Goal: Information Seeking & Learning: Understand process/instructions

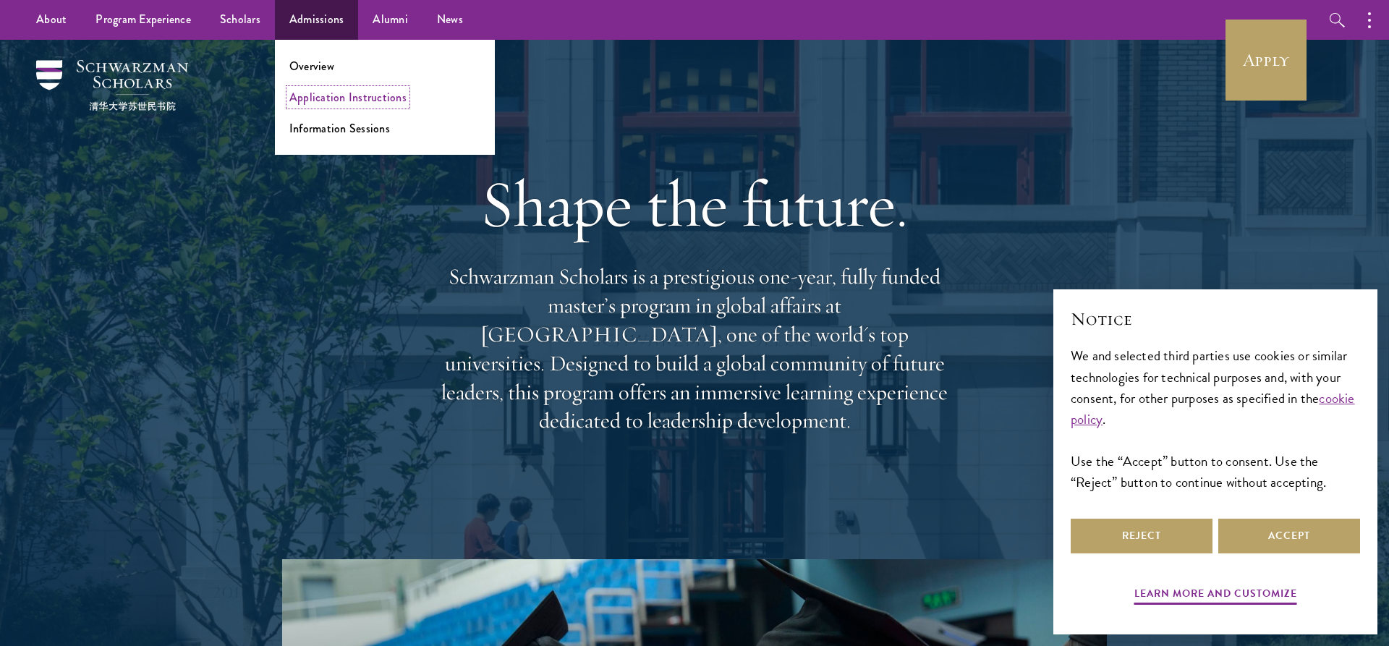
click at [323, 101] on link "Application Instructions" at bounding box center [347, 97] width 117 height 17
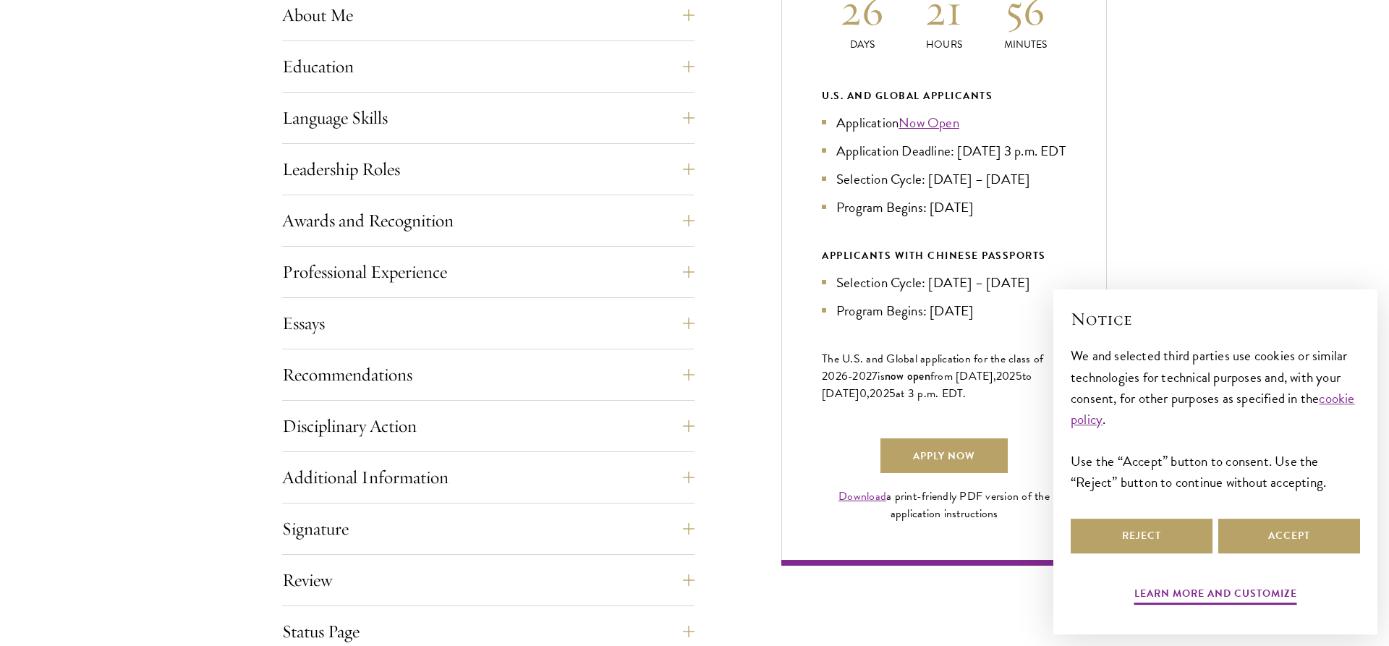
scroll to position [812, 0]
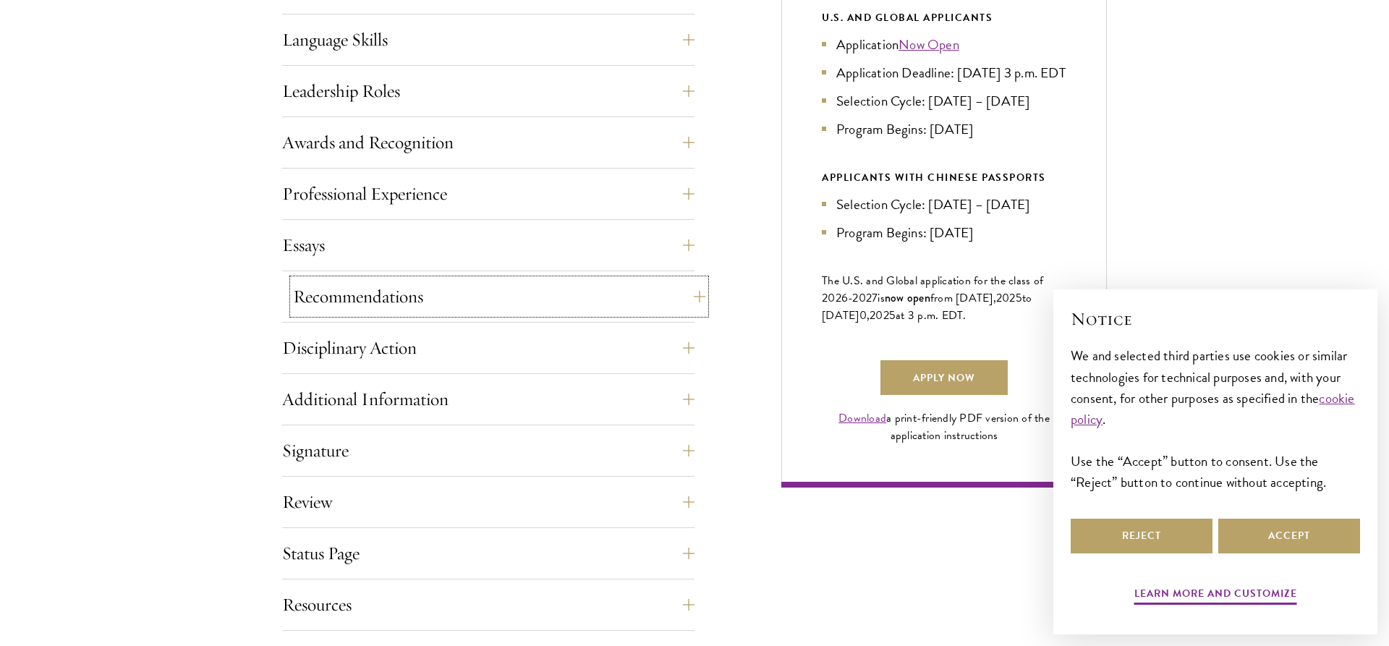
click at [691, 298] on button "Recommendations" at bounding box center [499, 296] width 412 height 35
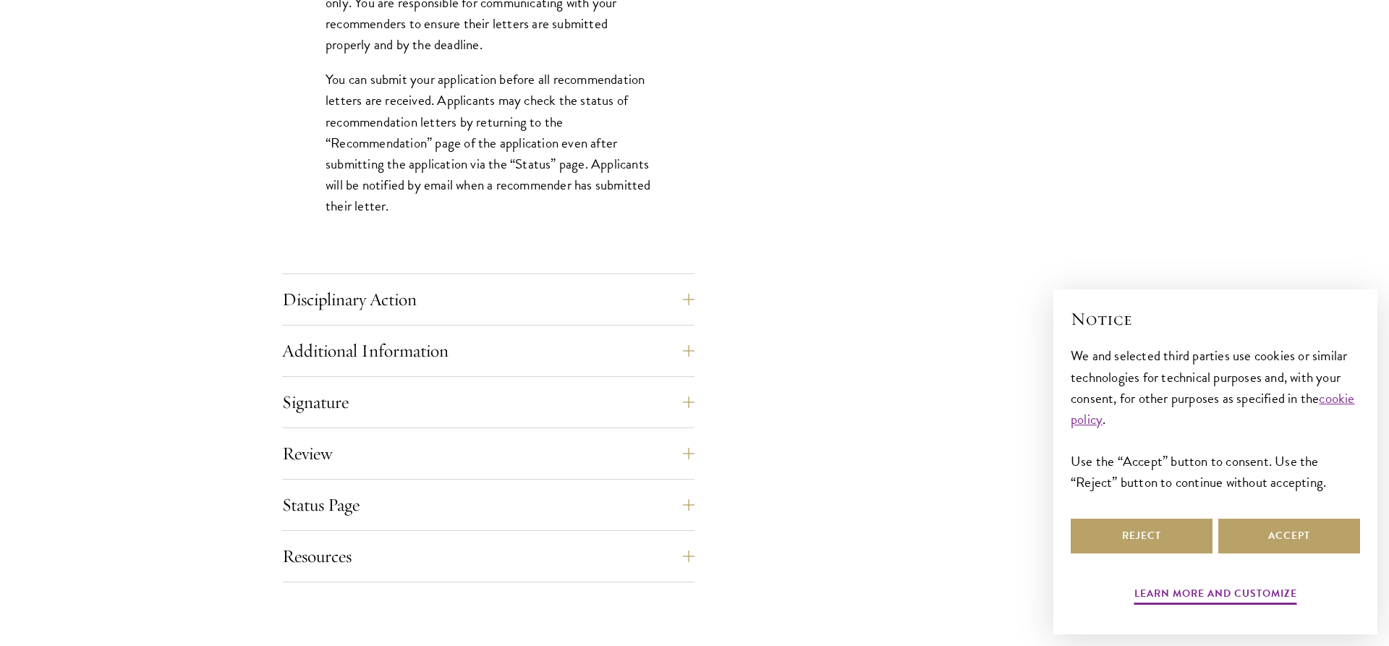
scroll to position [2140, 0]
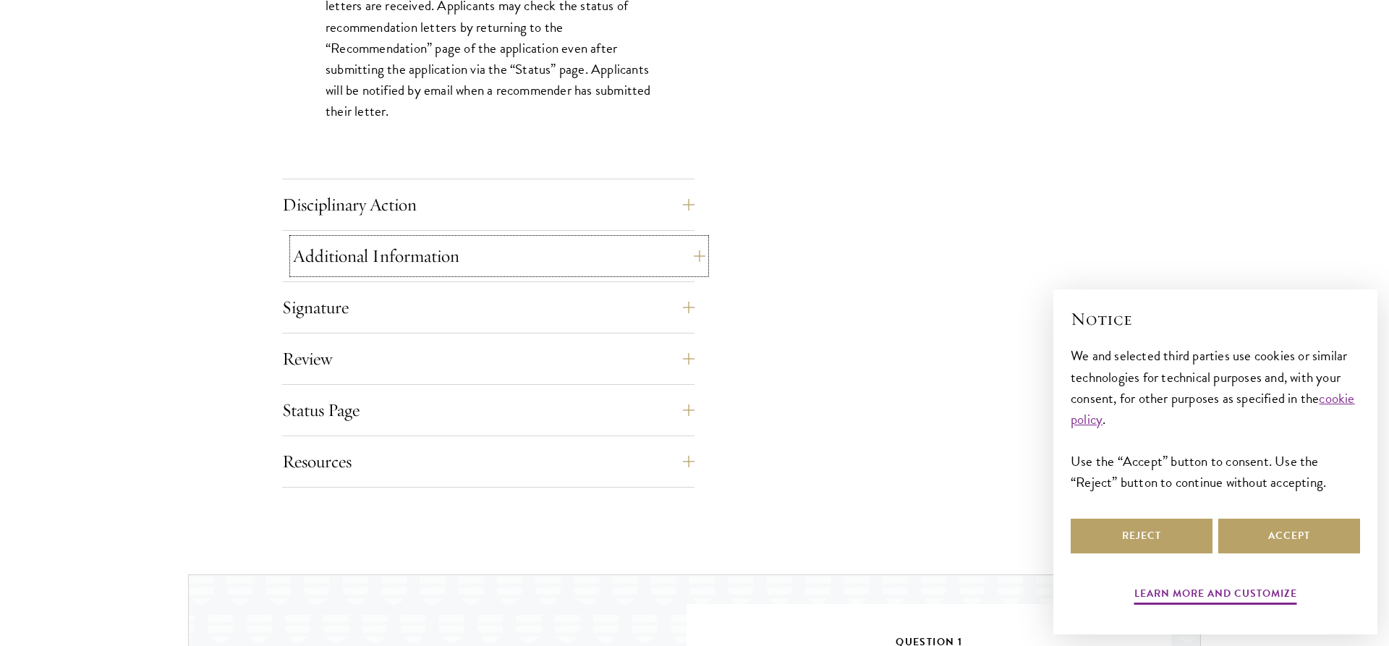
click at [694, 255] on button "Additional Information" at bounding box center [499, 256] width 412 height 35
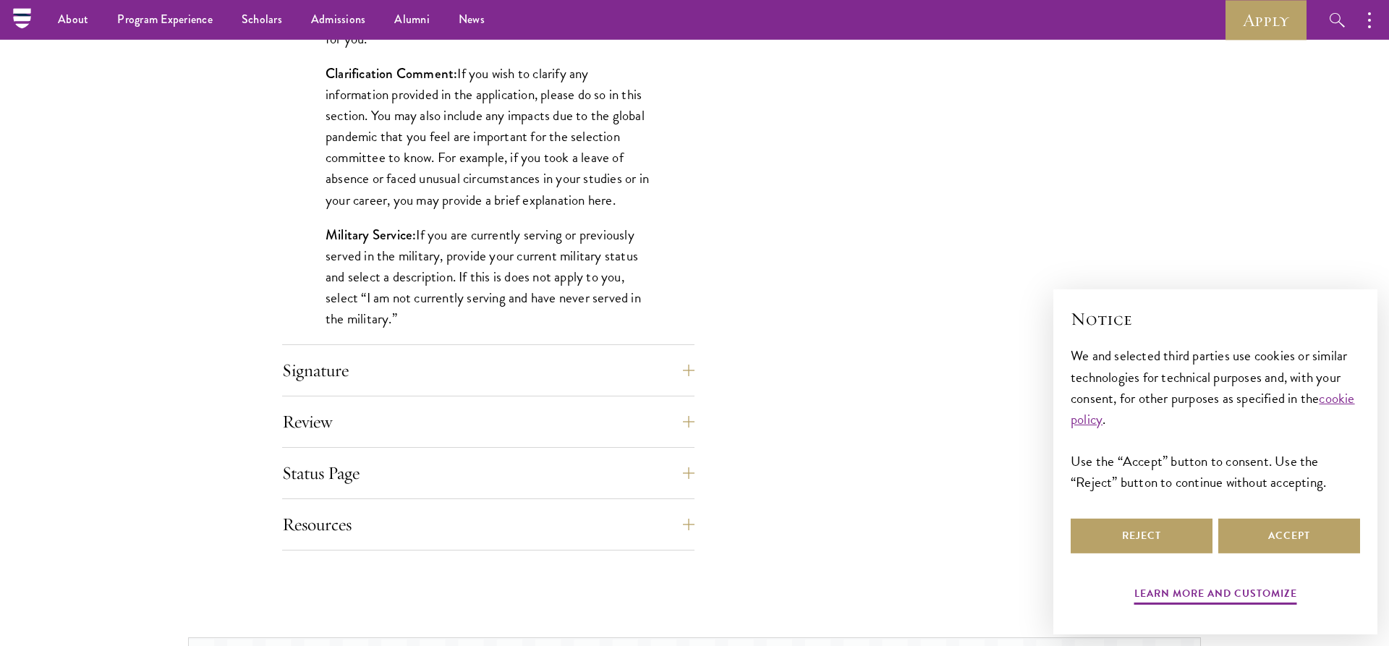
scroll to position [1476, 0]
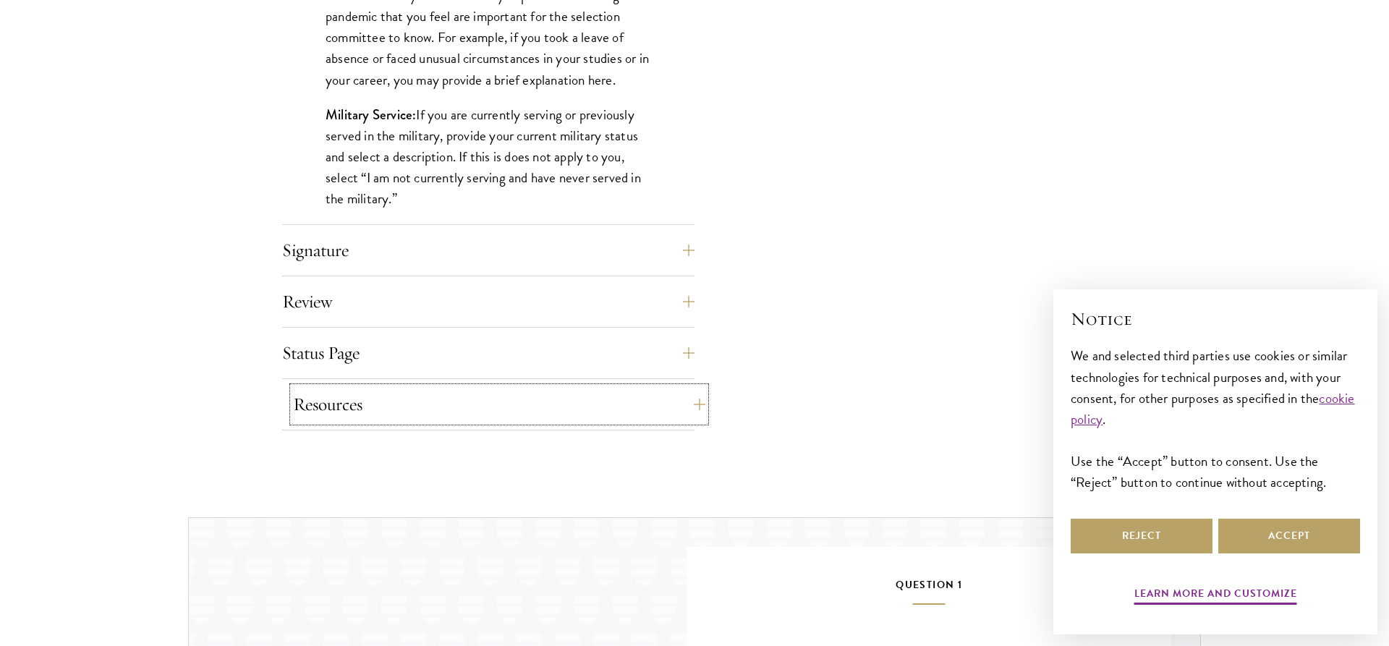
click at [691, 401] on button "Resources" at bounding box center [499, 404] width 412 height 35
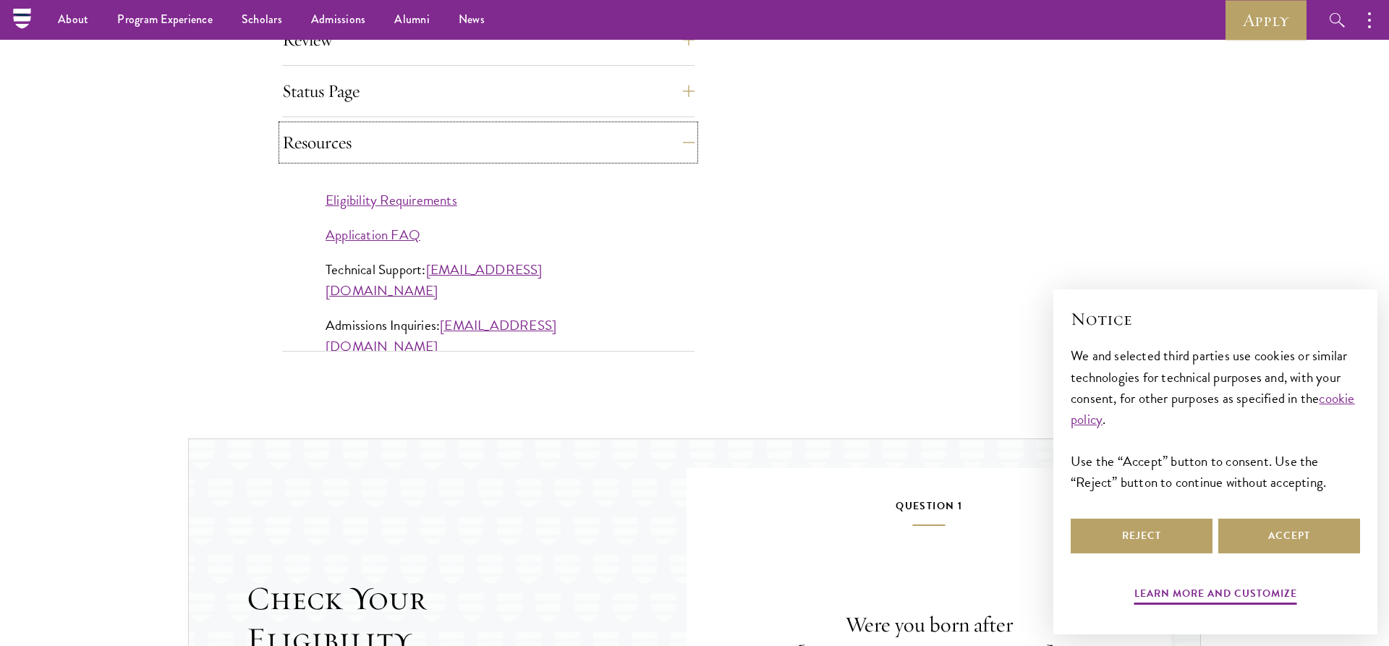
scroll to position [1254, 0]
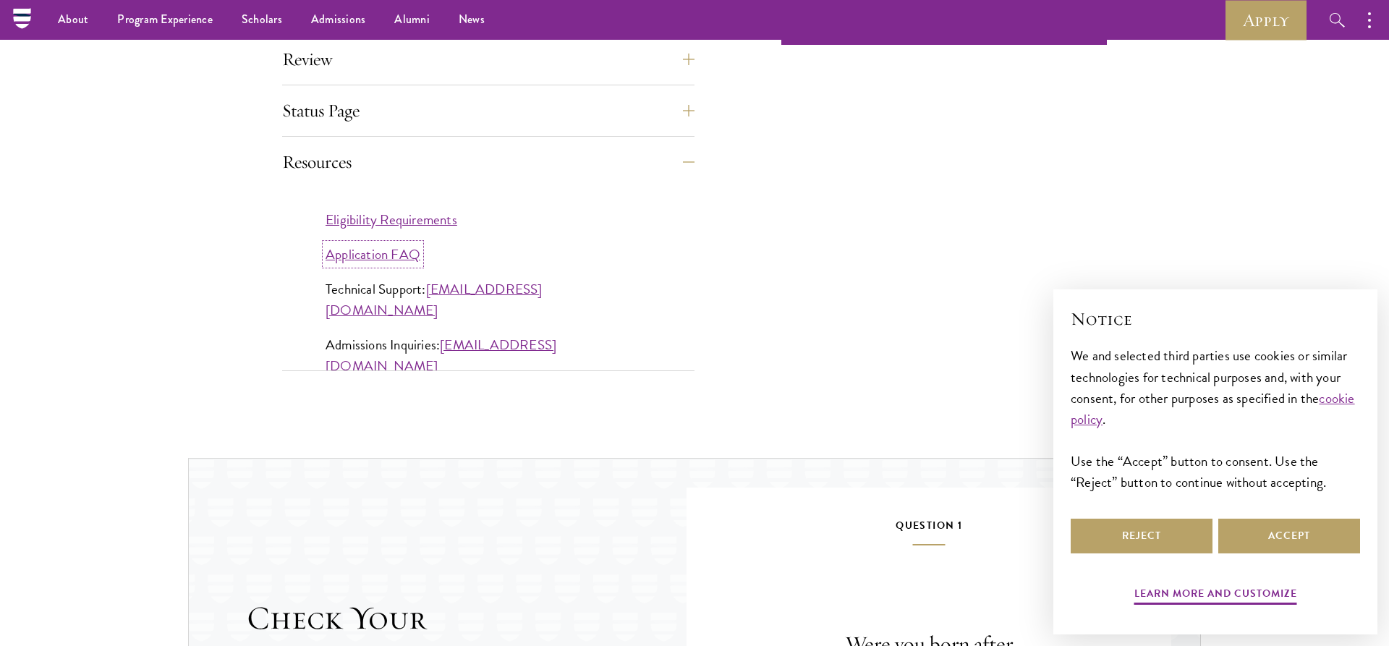
click at [406, 250] on link "Application FAQ" at bounding box center [373, 254] width 95 height 21
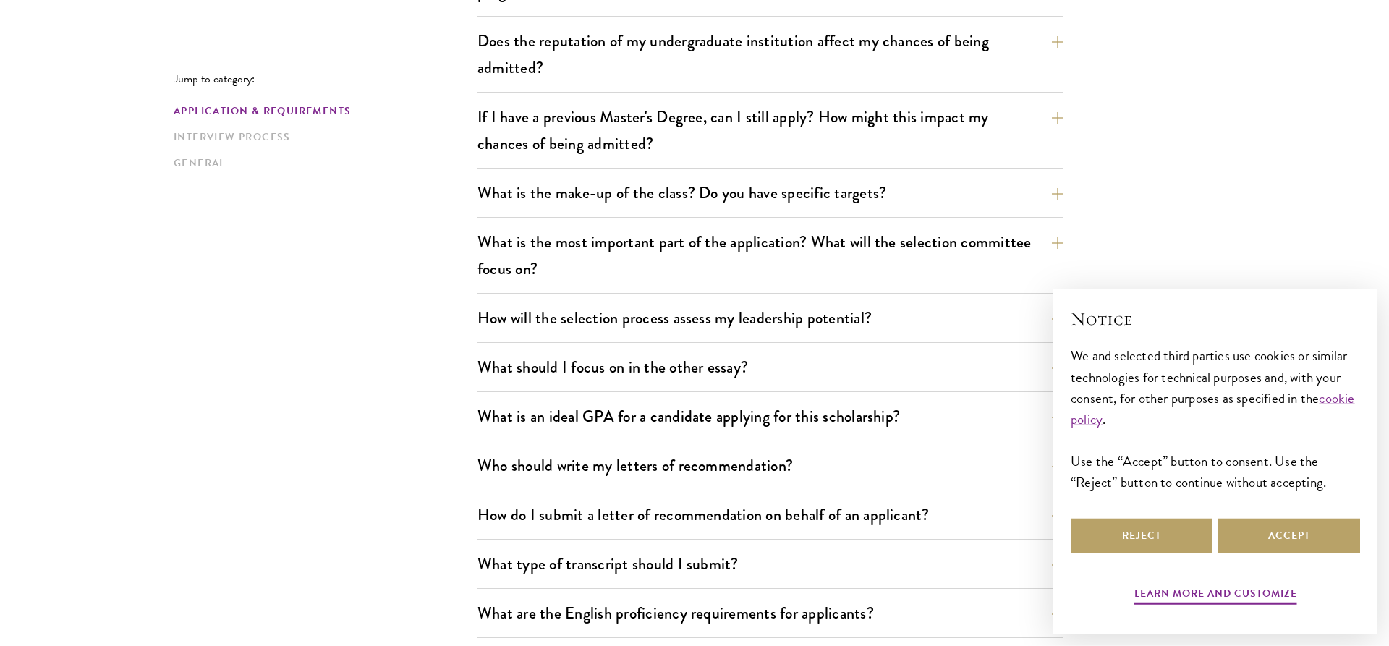
scroll to position [664, 0]
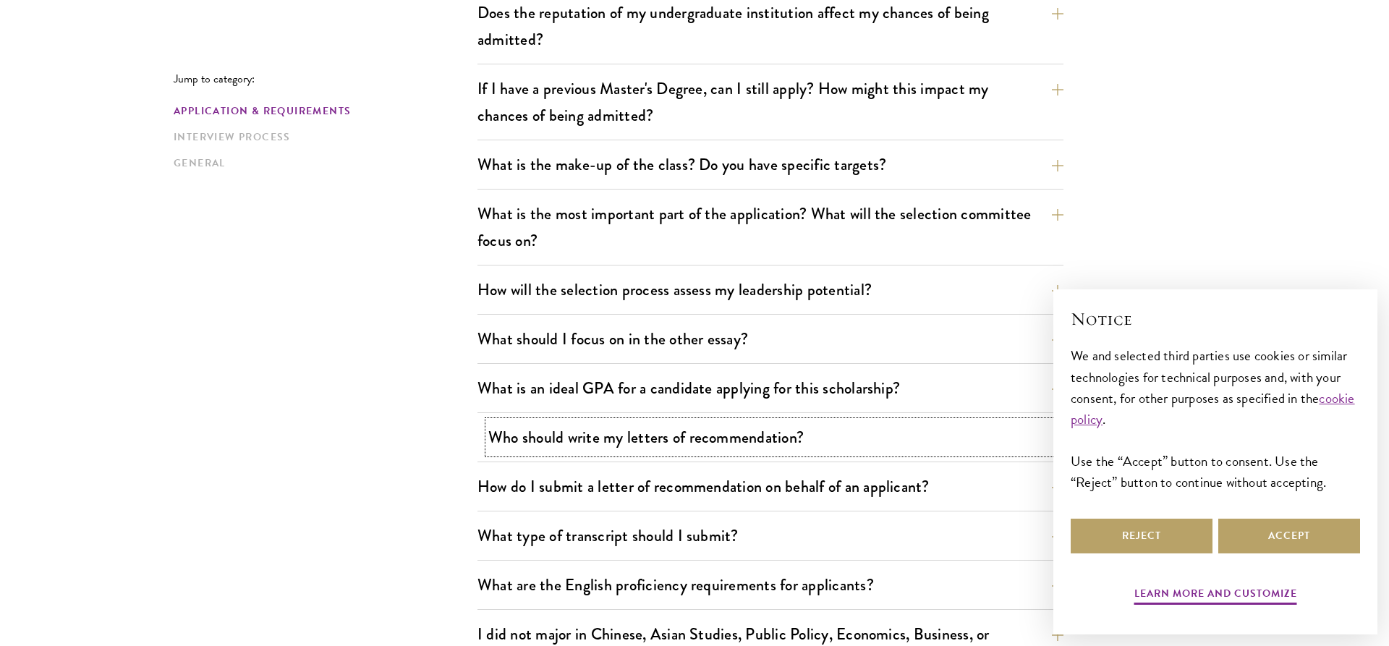
click at [621, 432] on button "Who should write my letters of recommendation?" at bounding box center [781, 437] width 586 height 33
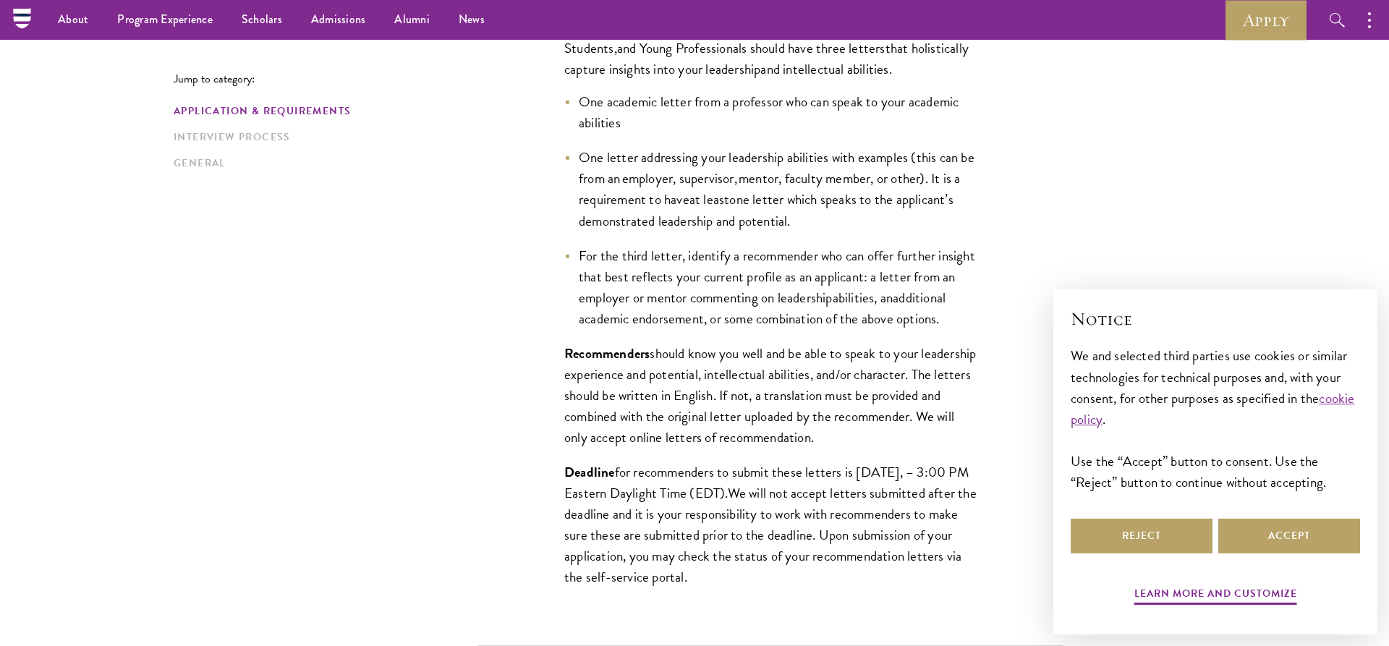
scroll to position [1107, 0]
